Goal: Find specific page/section: Find specific page/section

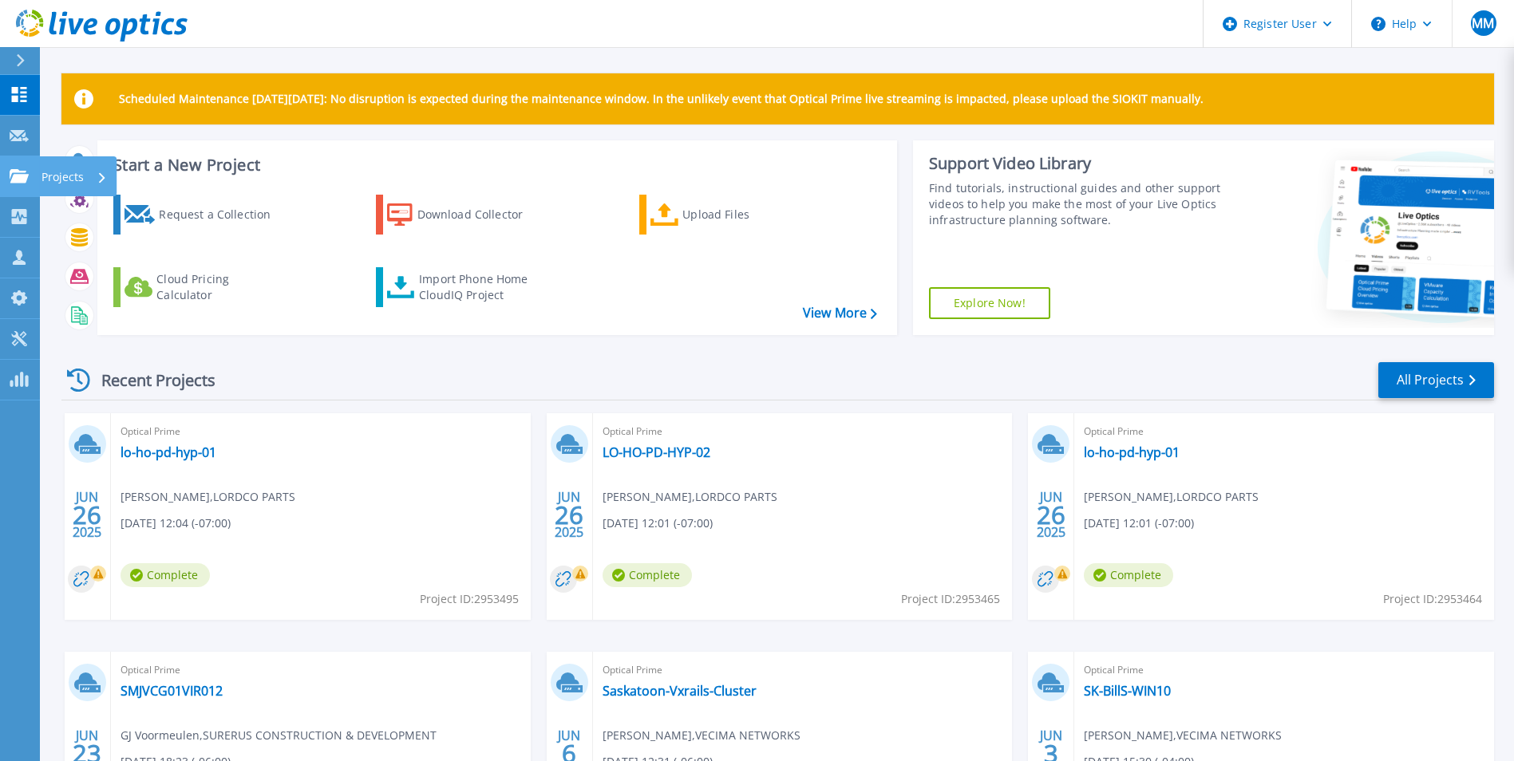
click at [7, 178] on link "Projects Projects" at bounding box center [20, 176] width 40 height 41
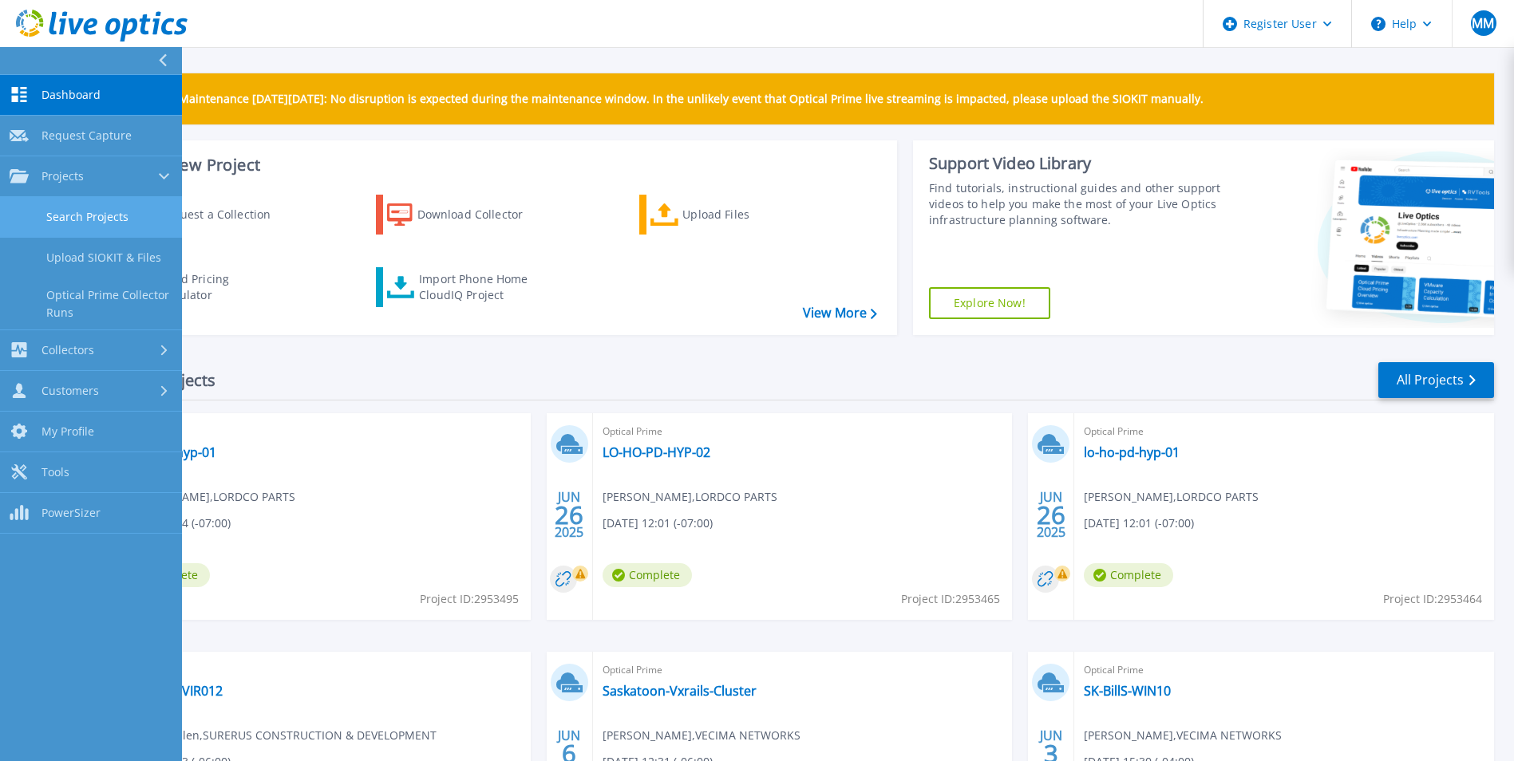
click at [108, 216] on link "Search Projects" at bounding box center [91, 217] width 182 height 41
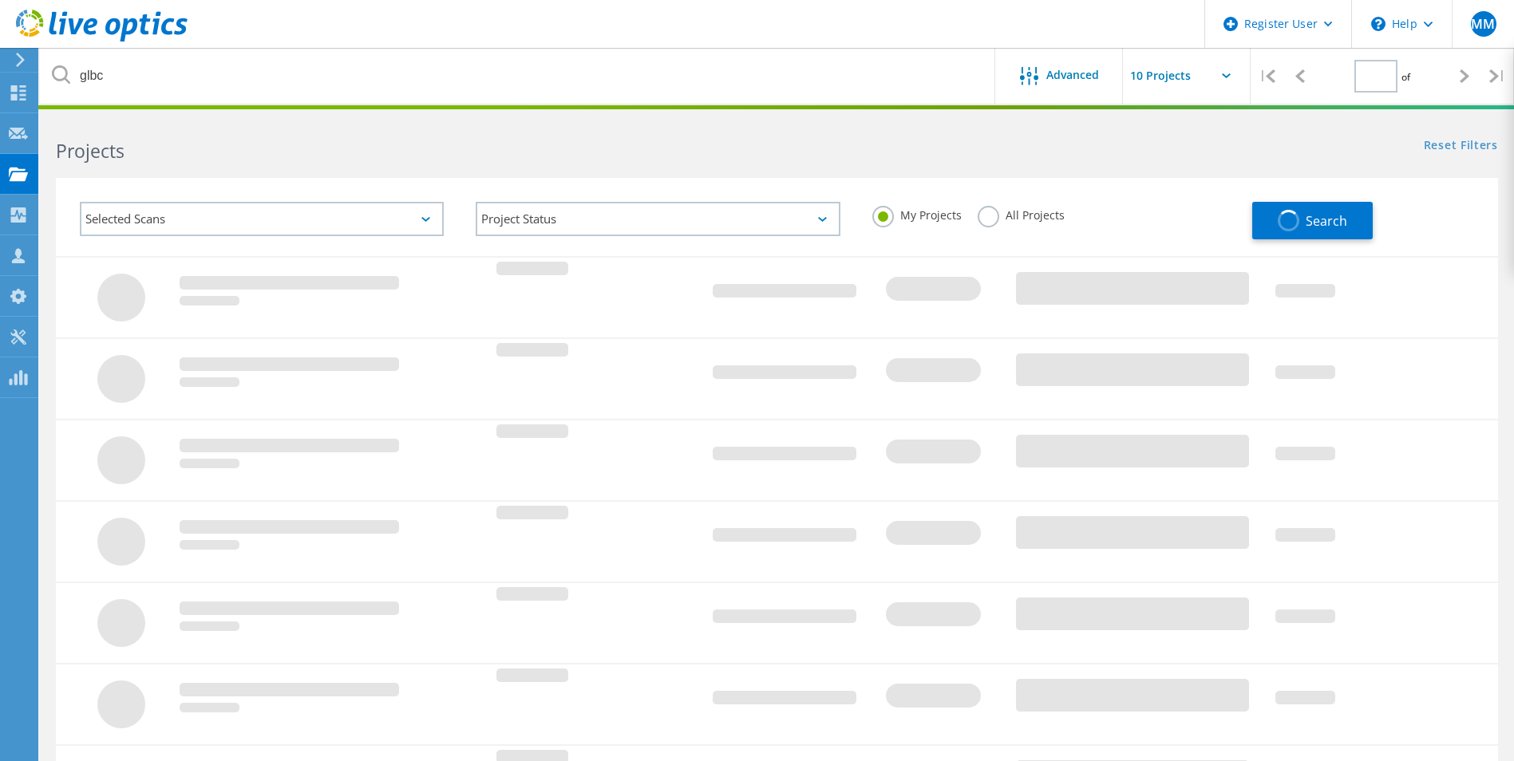
type input "1"
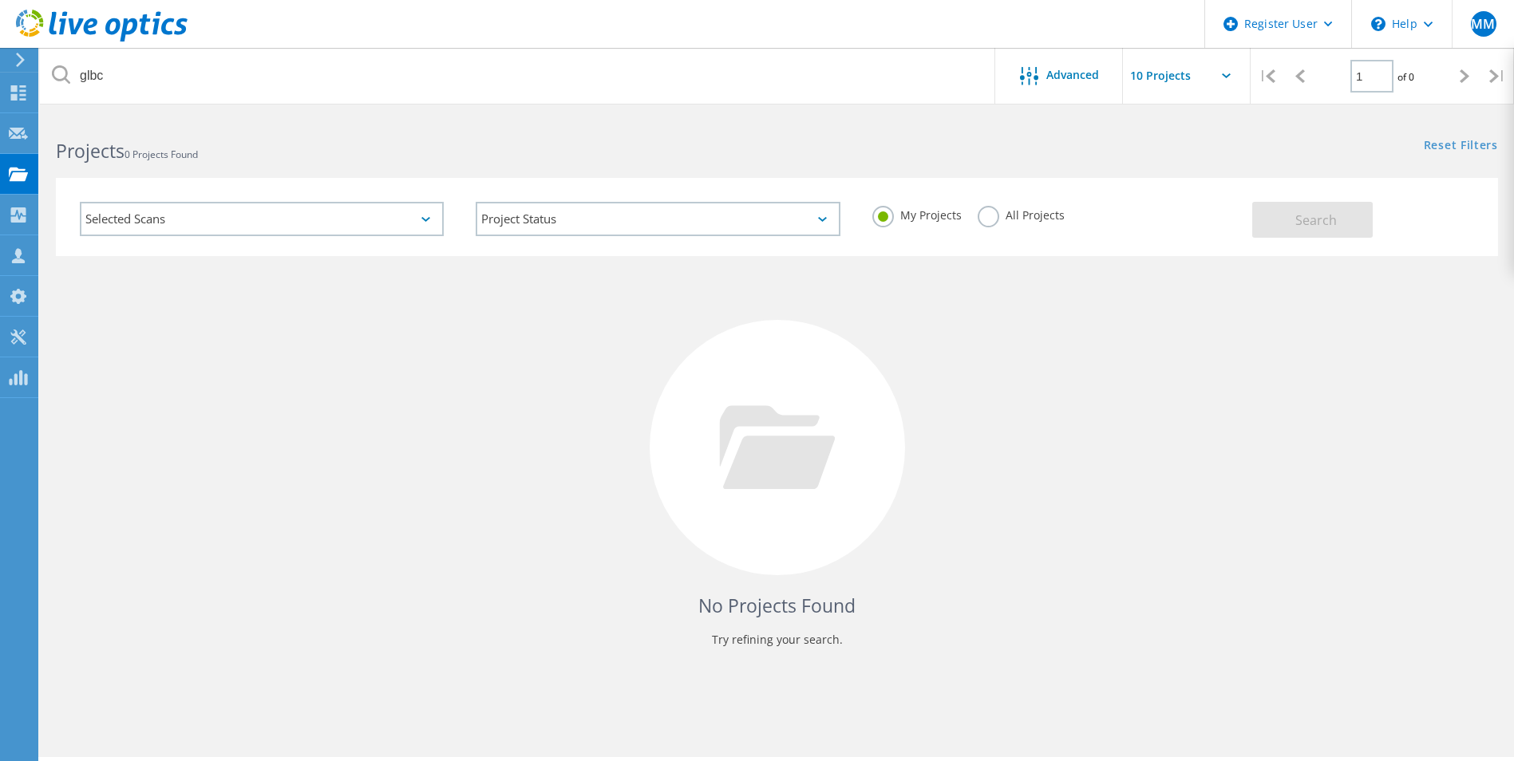
click at [990, 218] on label "All Projects" at bounding box center [1020, 213] width 87 height 15
click at [0, 0] on input "All Projects" at bounding box center [0, 0] width 0 height 0
click at [430, 227] on div "Selected Scans" at bounding box center [262, 219] width 364 height 34
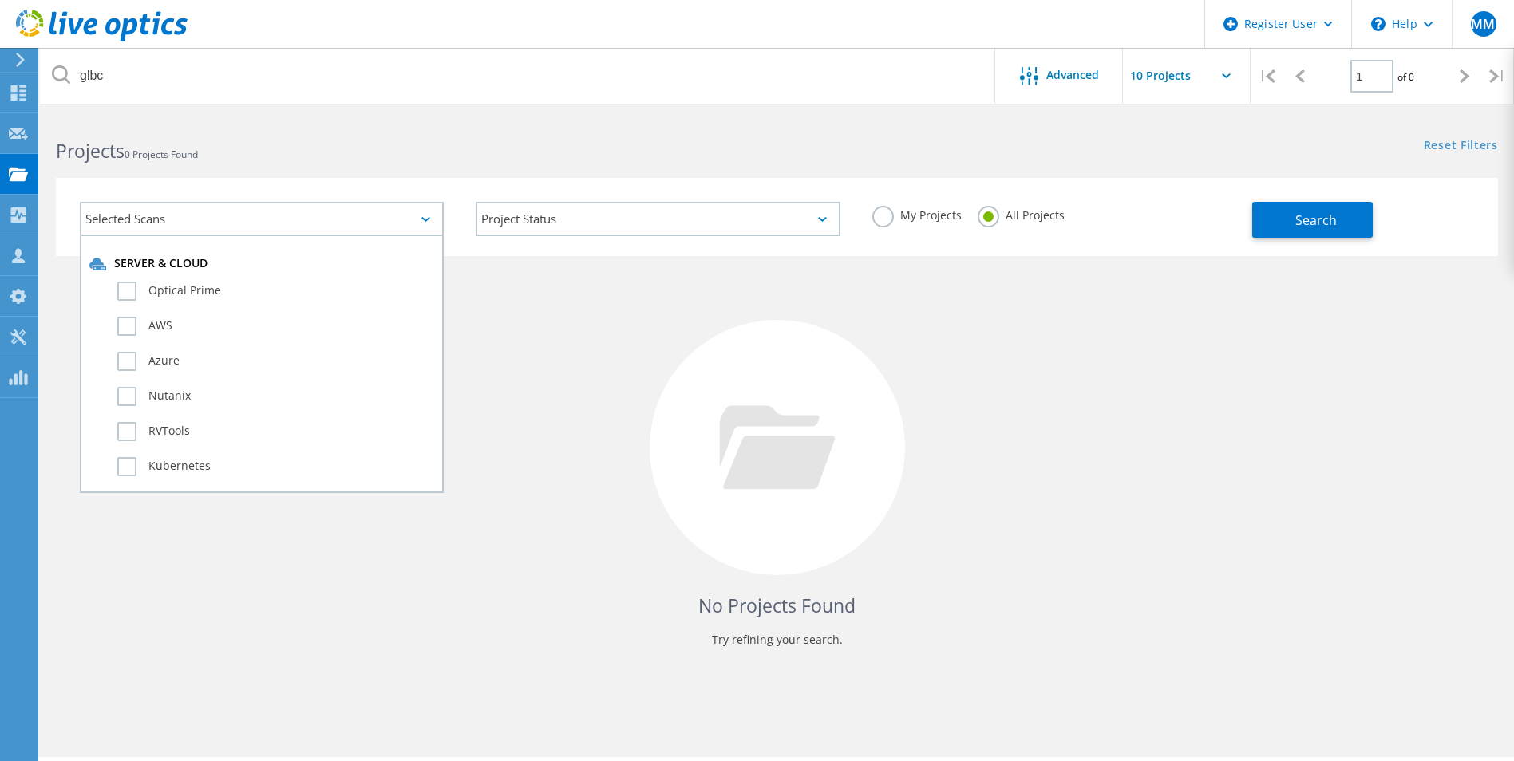
click at [415, 225] on div "Selected Scans" at bounding box center [262, 219] width 364 height 34
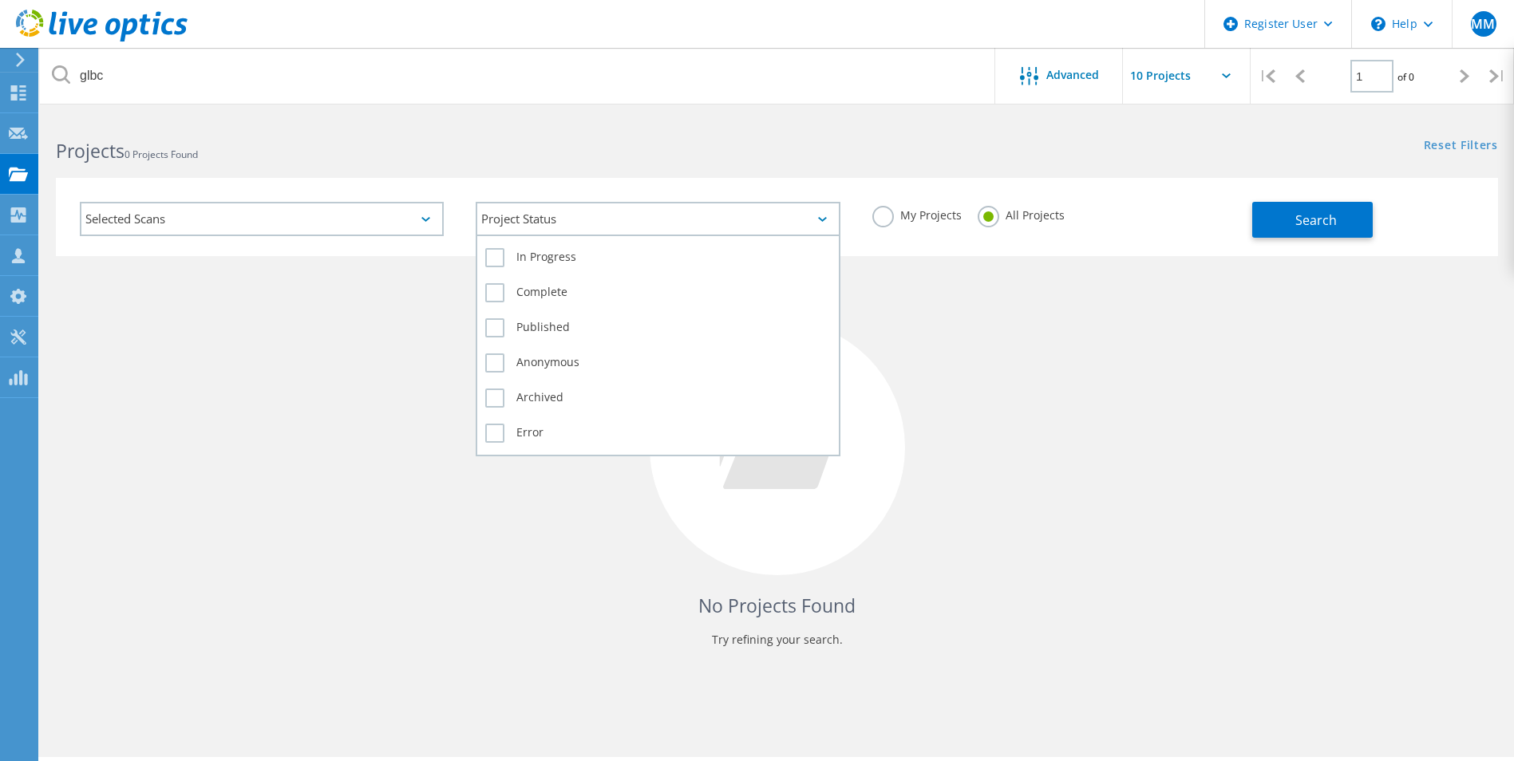
click at [819, 216] on div "Project Status" at bounding box center [658, 219] width 364 height 34
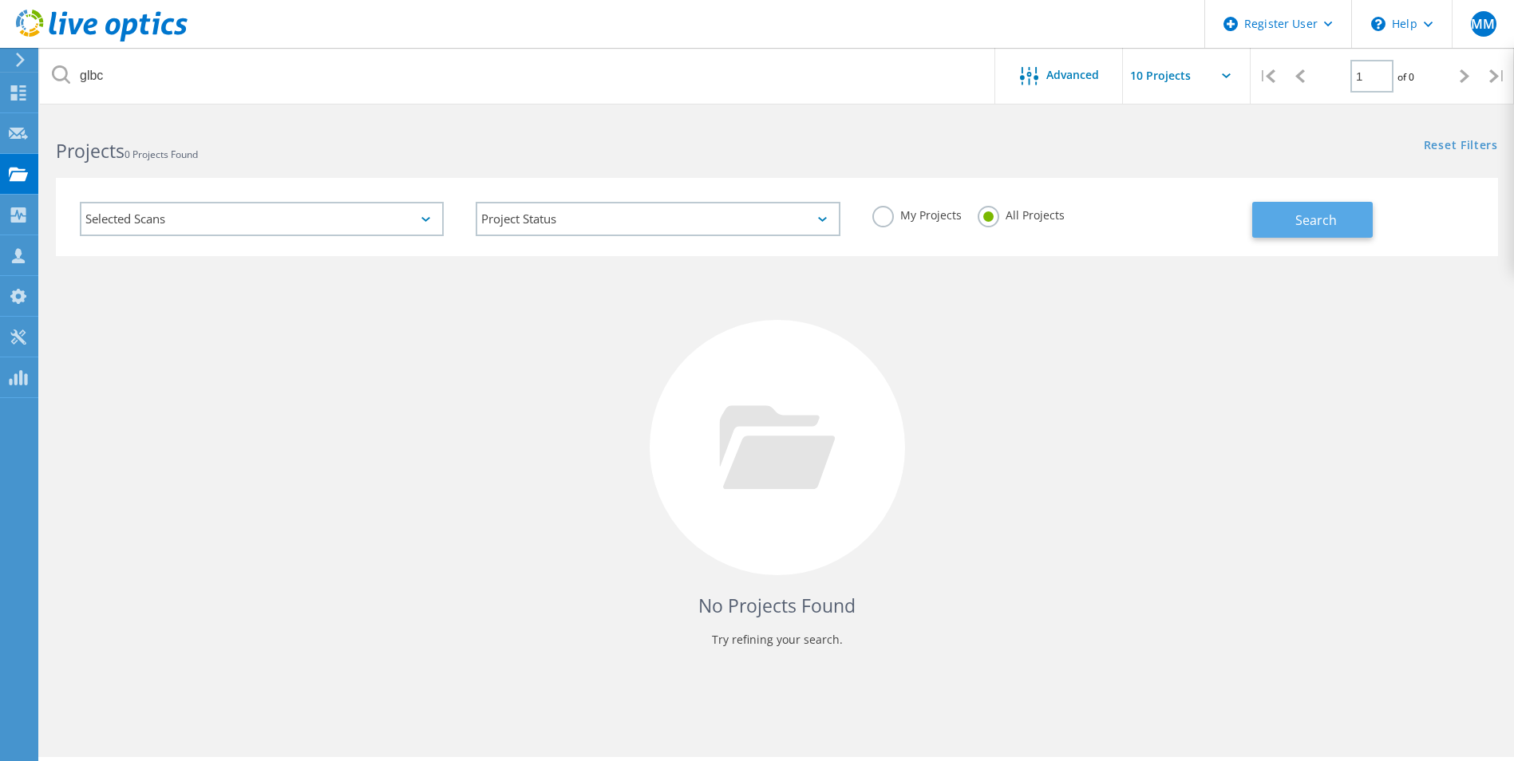
click at [1313, 222] on span "Search" at bounding box center [1315, 220] width 41 height 18
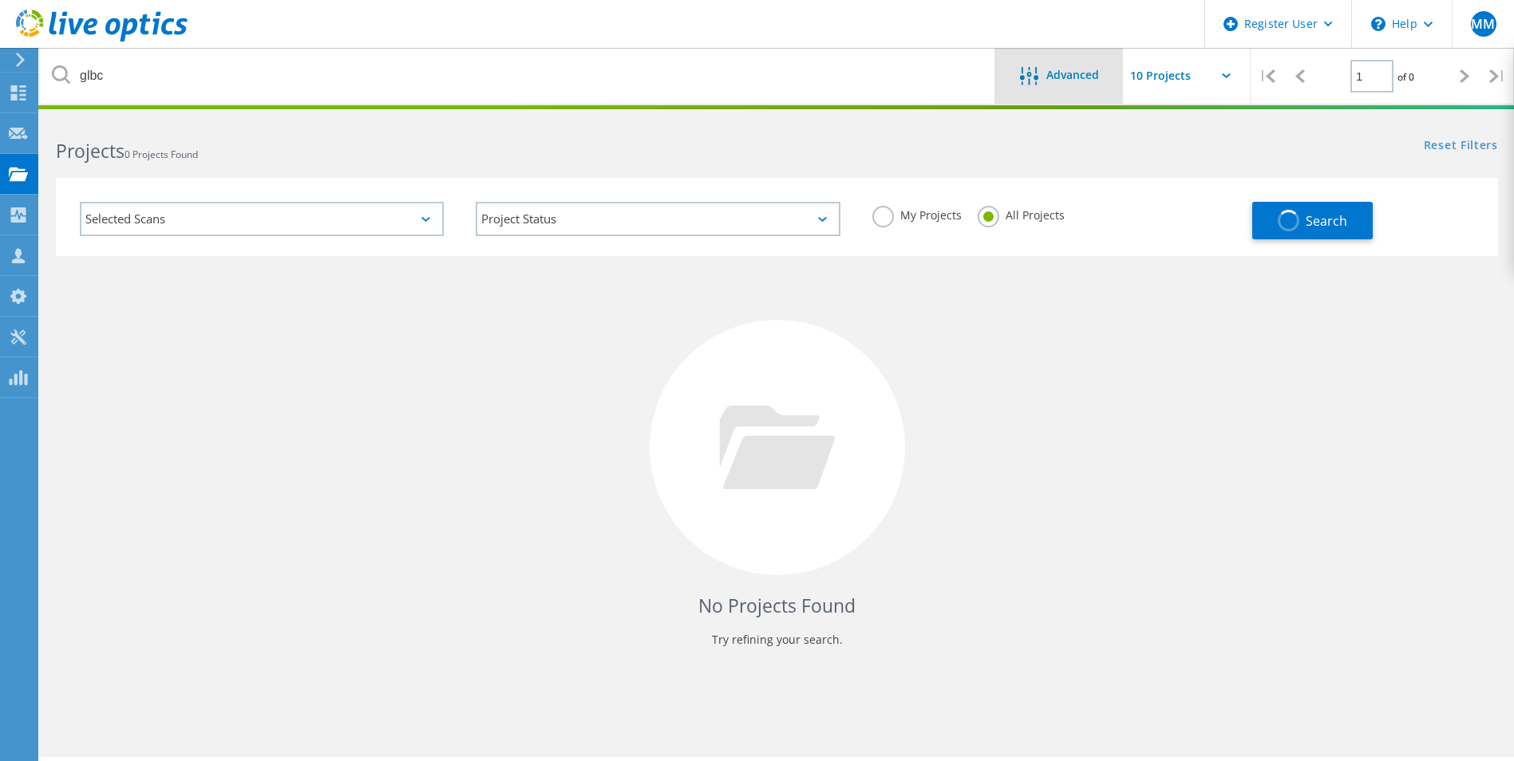
click at [1070, 85] on div "Advanced" at bounding box center [1059, 77] width 128 height 20
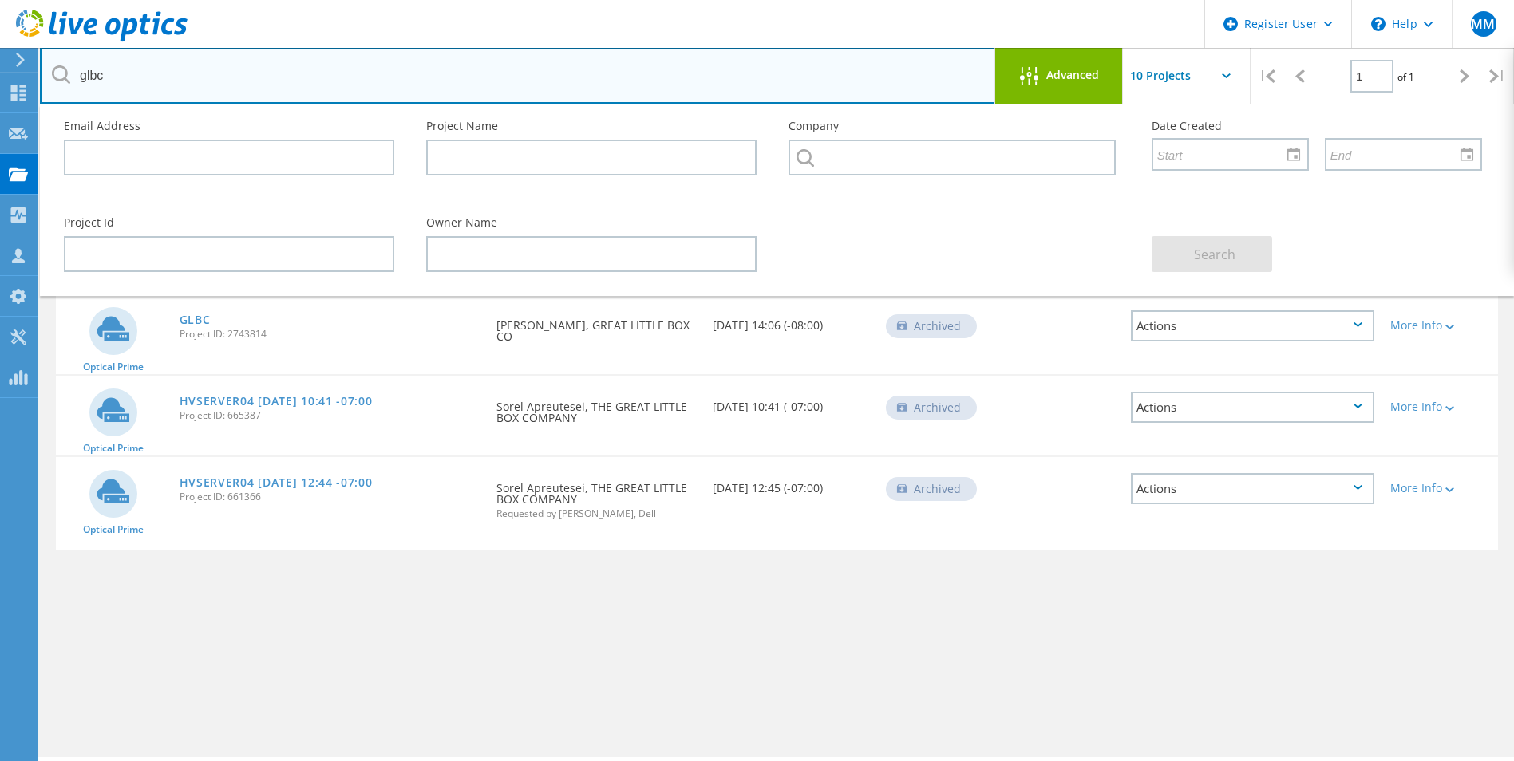
click at [110, 75] on input "glbc" at bounding box center [518, 76] width 956 height 56
type input "g"
type input "Catholic Children"
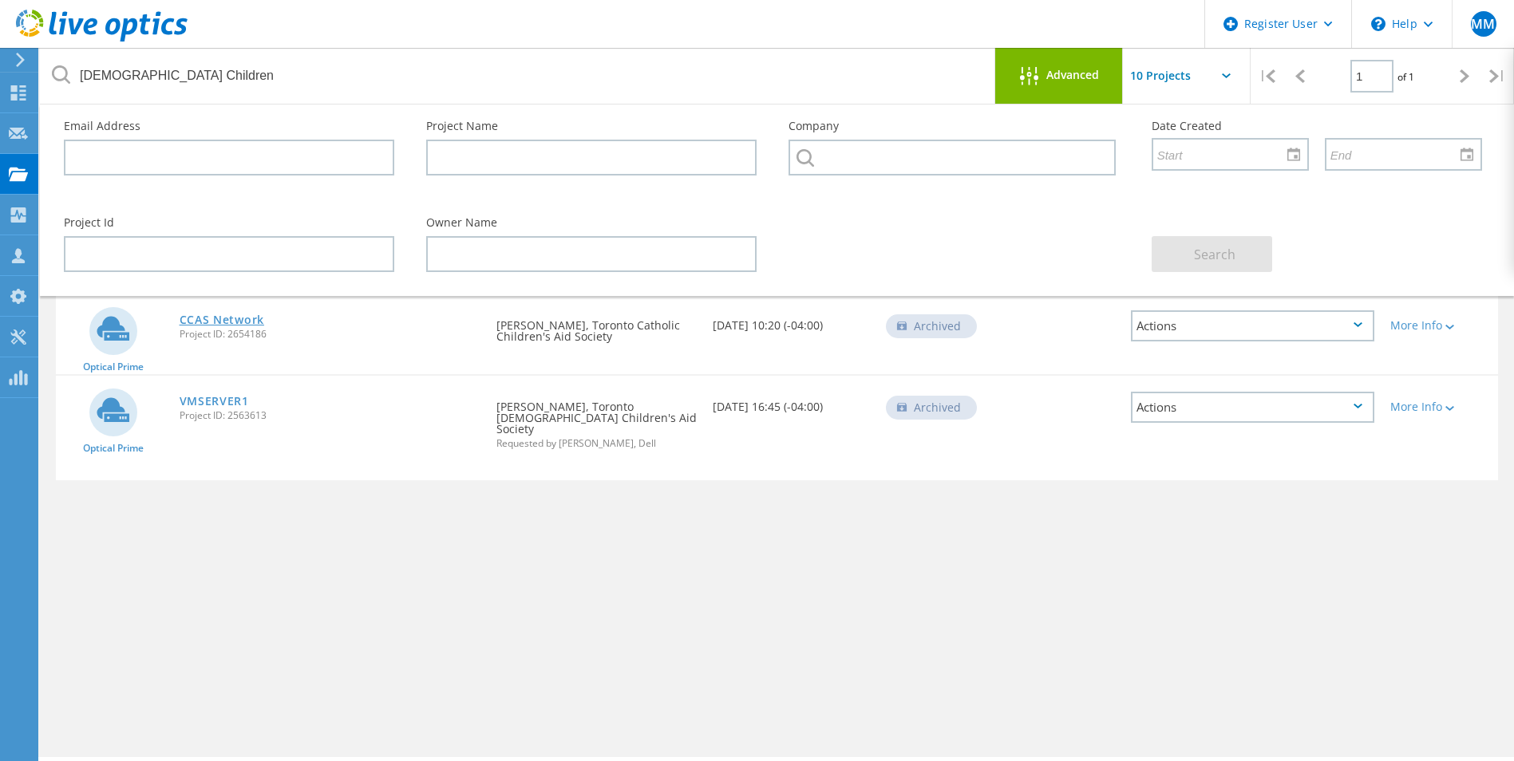
click at [195, 314] on link "CCAS Network" at bounding box center [222, 319] width 85 height 11
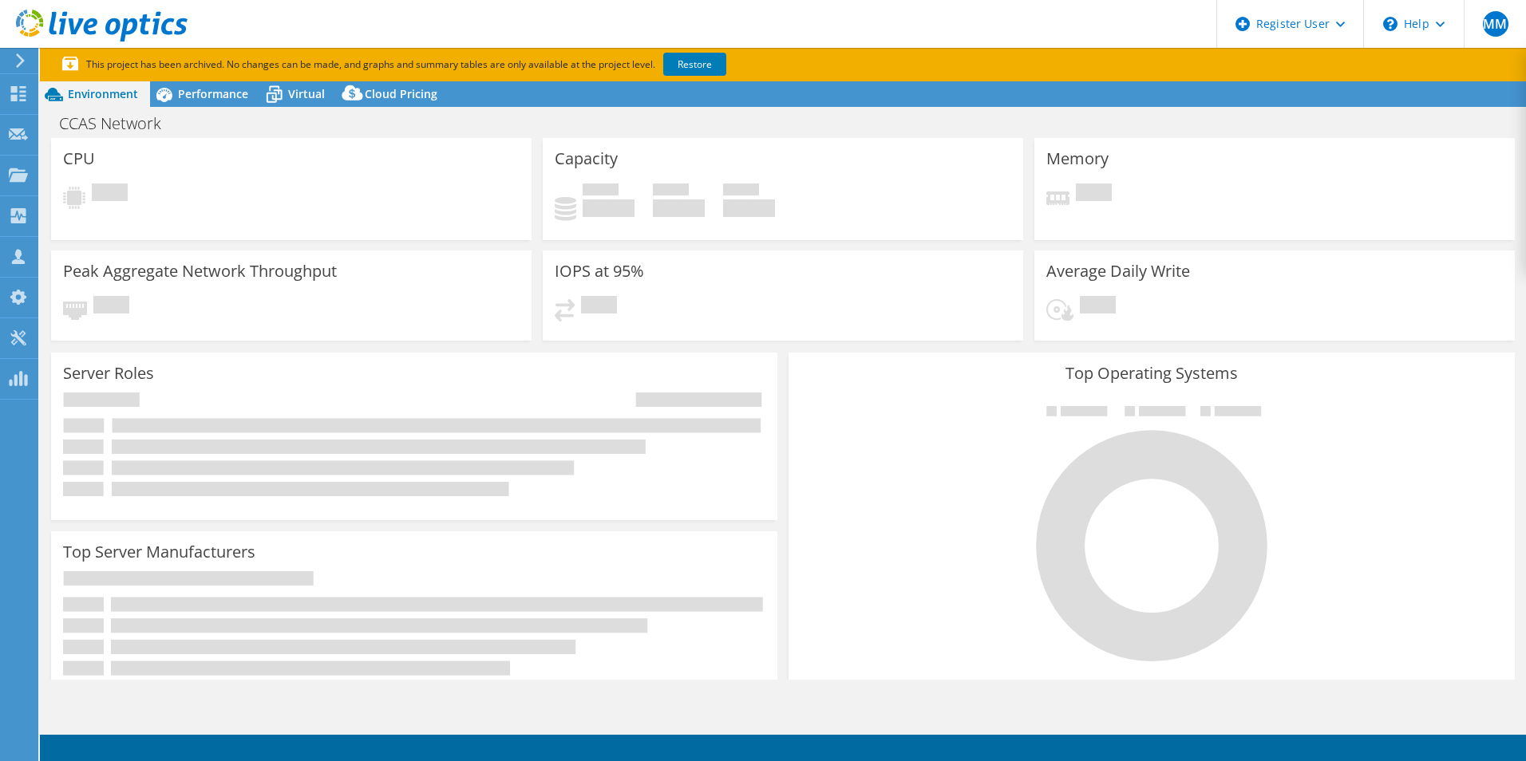
select select "USD"
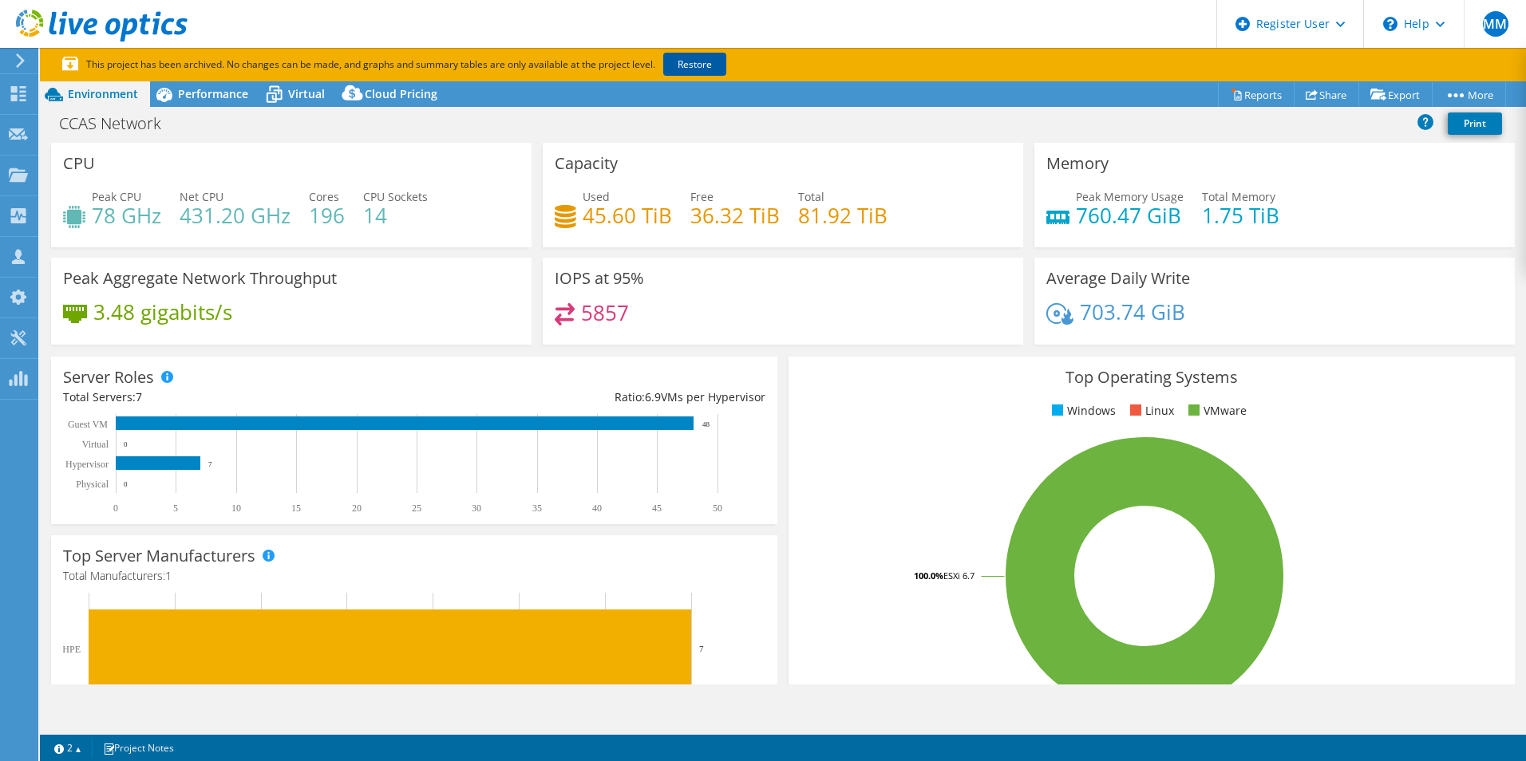
click at [694, 58] on link "Restore" at bounding box center [694, 64] width 63 height 23
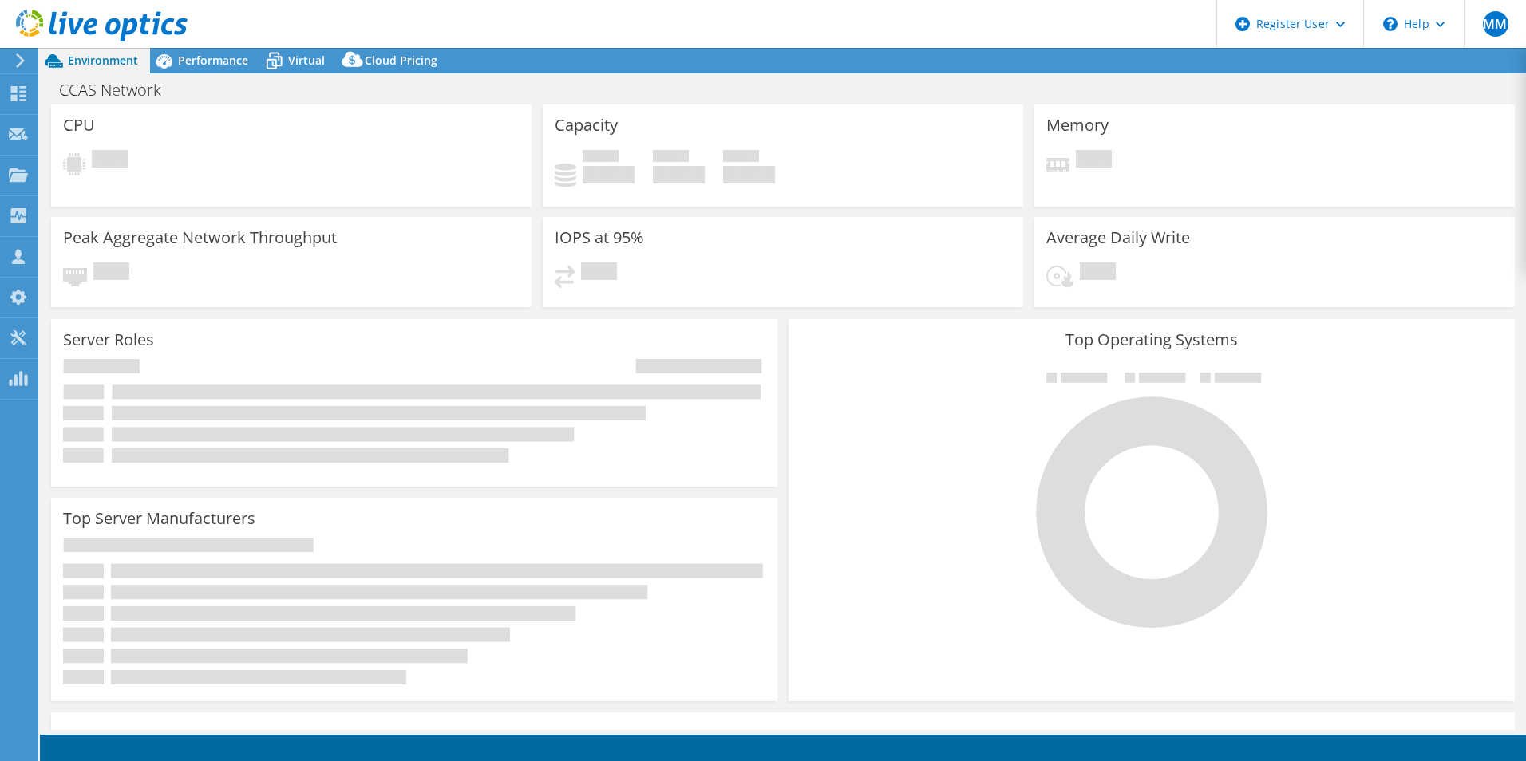
select select "USD"
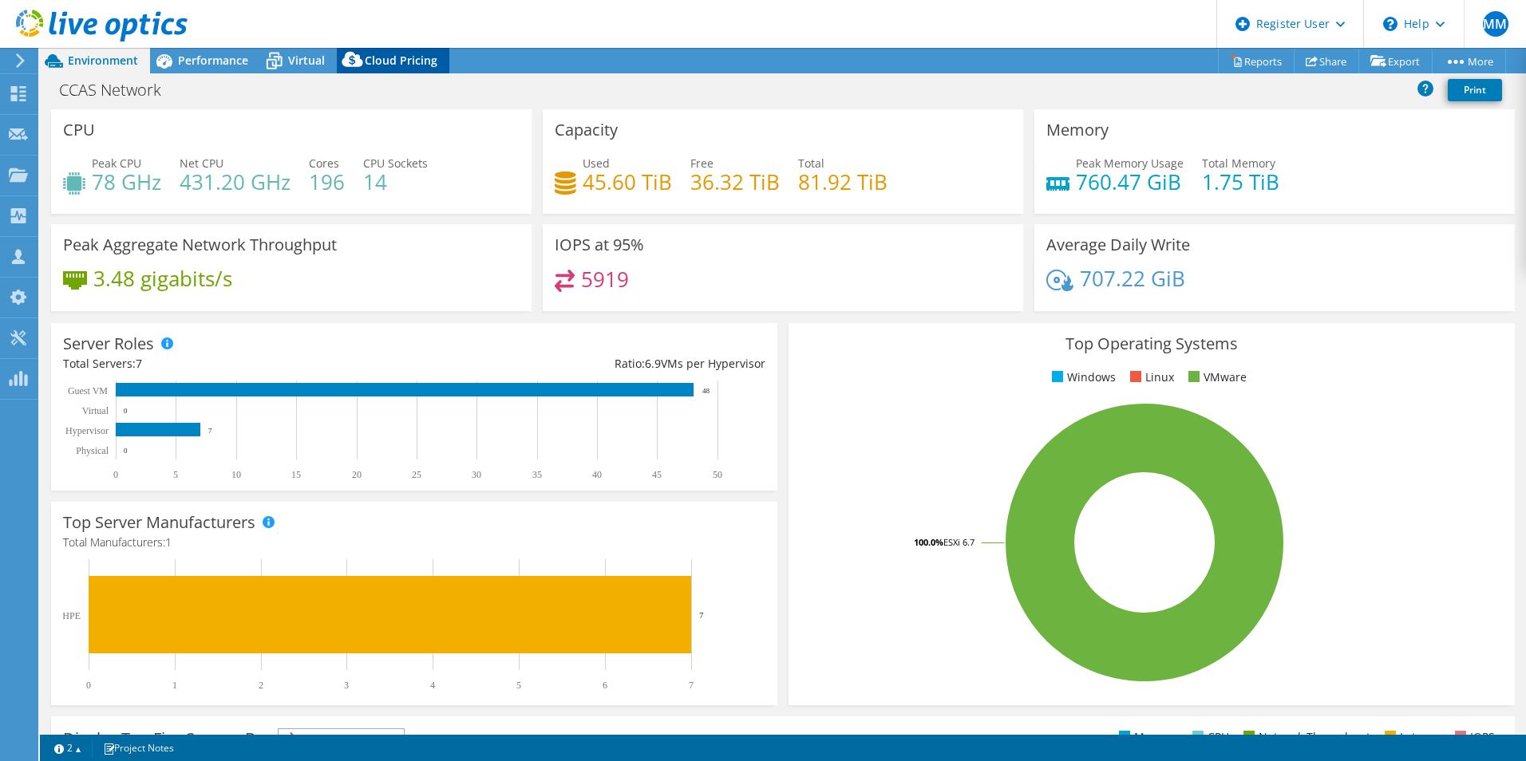
click at [362, 67] on icon at bounding box center [353, 63] width 32 height 32
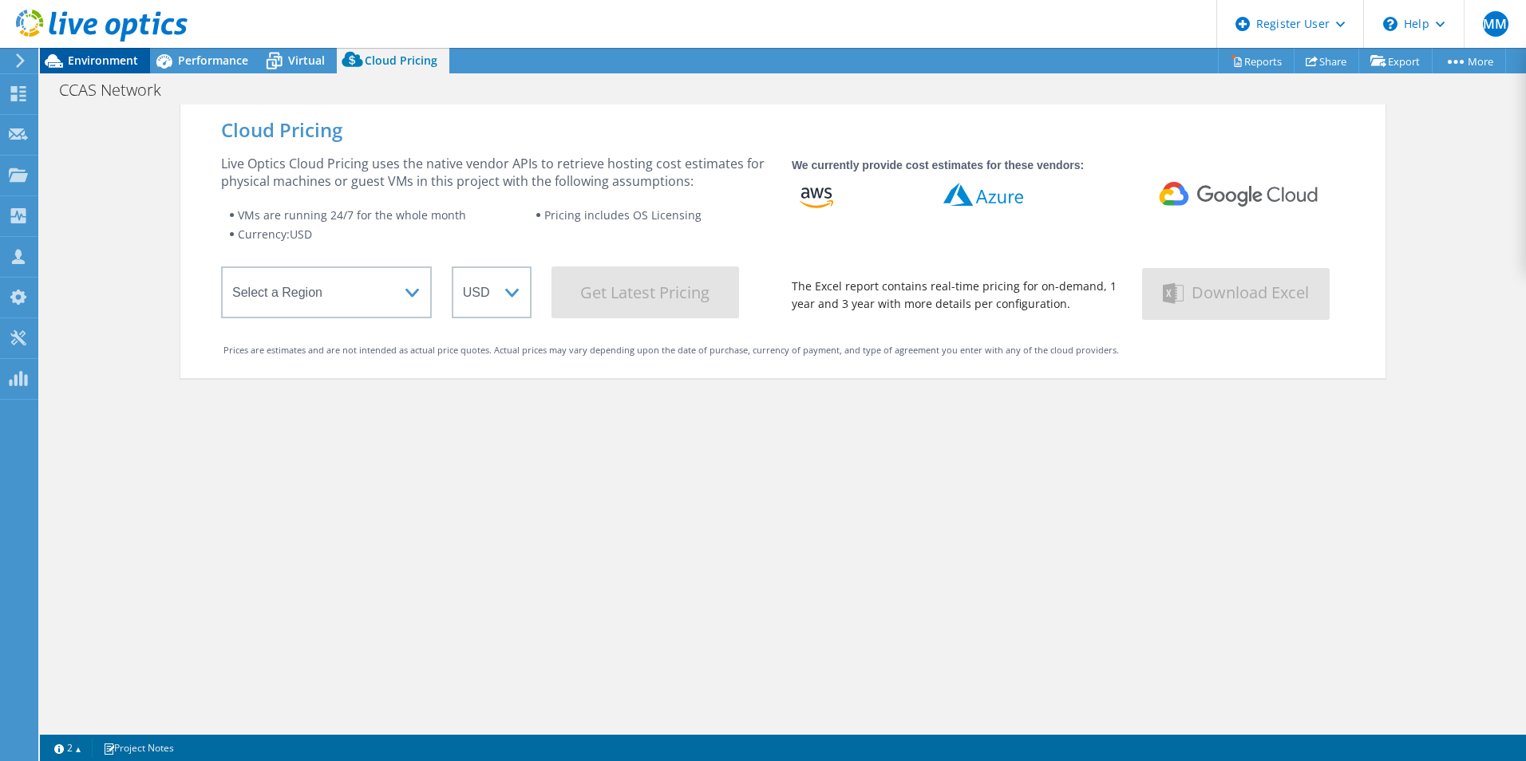
click at [104, 57] on span "Environment" at bounding box center [103, 60] width 70 height 15
